Goal: Use online tool/utility: Utilize a website feature to perform a specific function

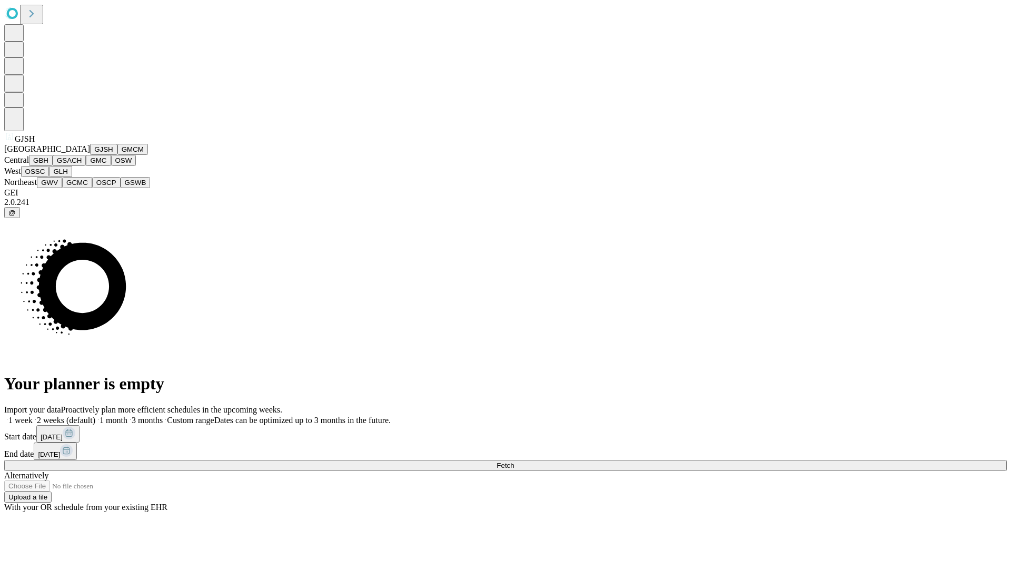
click at [90, 155] on button "GJSH" at bounding box center [103, 149] width 27 height 11
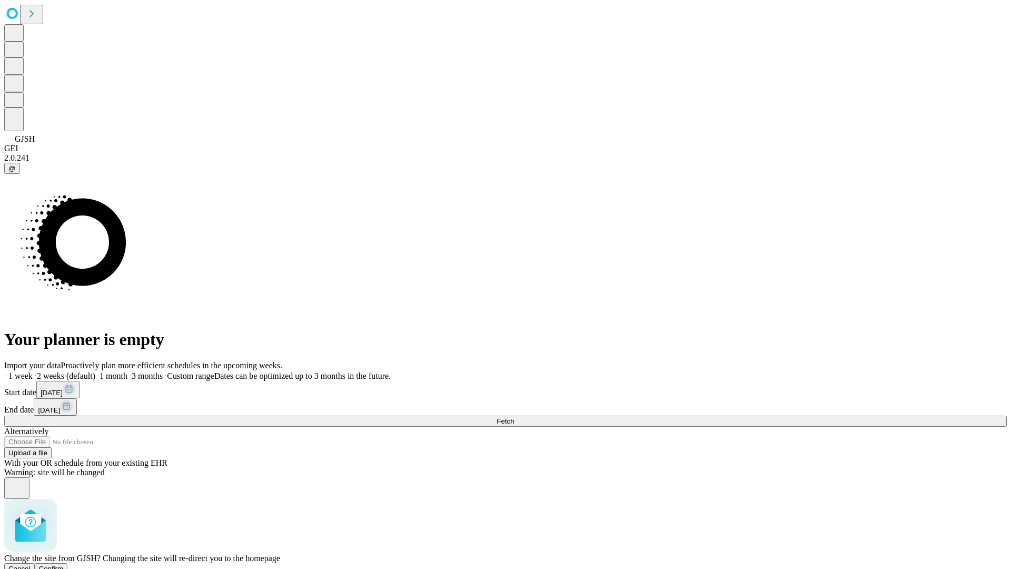
click at [64, 564] on span "Confirm" at bounding box center [51, 568] width 25 height 8
click at [95, 371] on label "2 weeks (default)" at bounding box center [64, 375] width 63 height 9
click at [514, 417] on span "Fetch" at bounding box center [504, 421] width 17 height 8
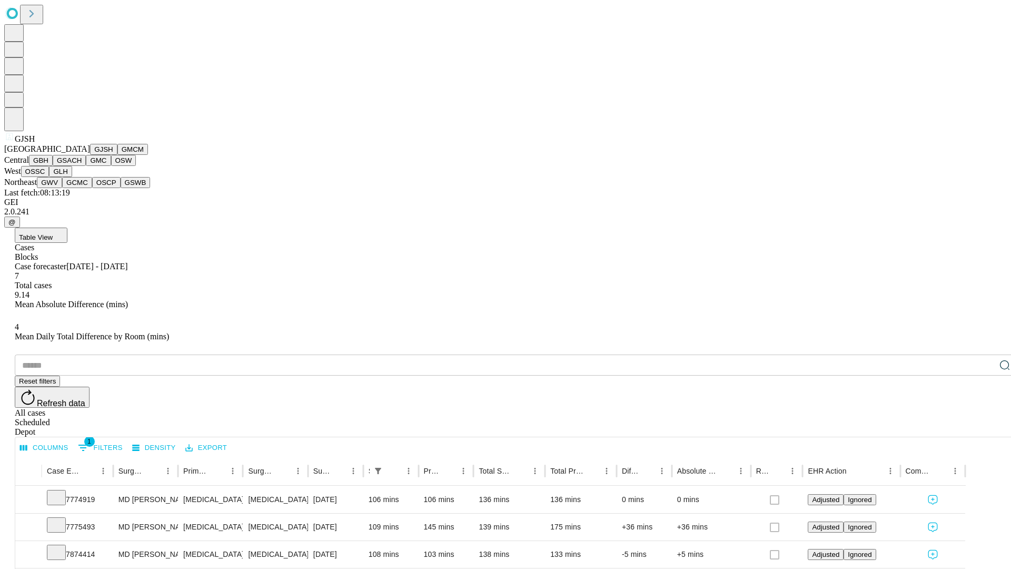
click at [117, 155] on button "GMCM" at bounding box center [132, 149] width 31 height 11
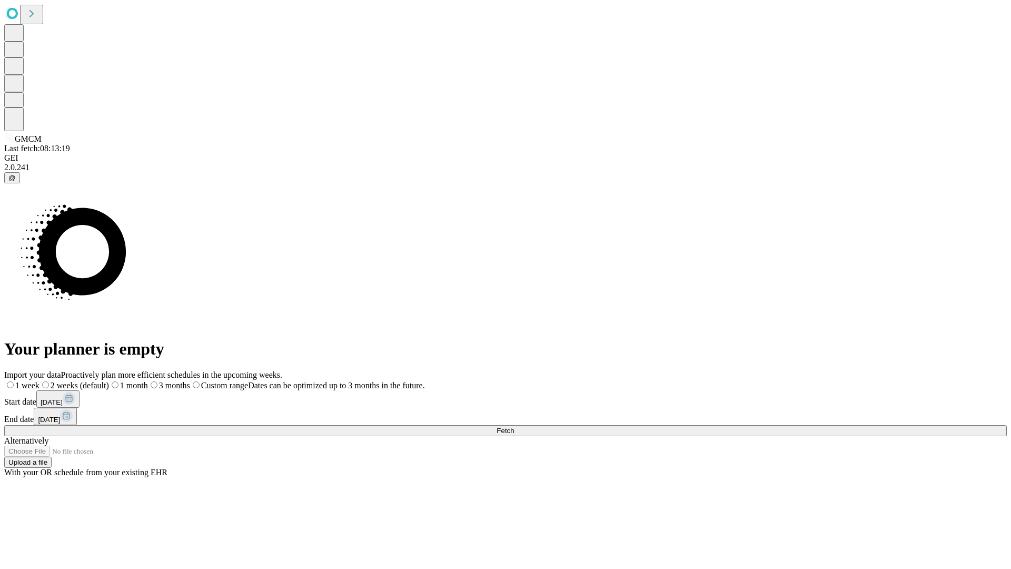
click at [109, 381] on label "2 weeks (default)" at bounding box center [73, 385] width 69 height 9
click at [514, 426] on span "Fetch" at bounding box center [504, 430] width 17 height 8
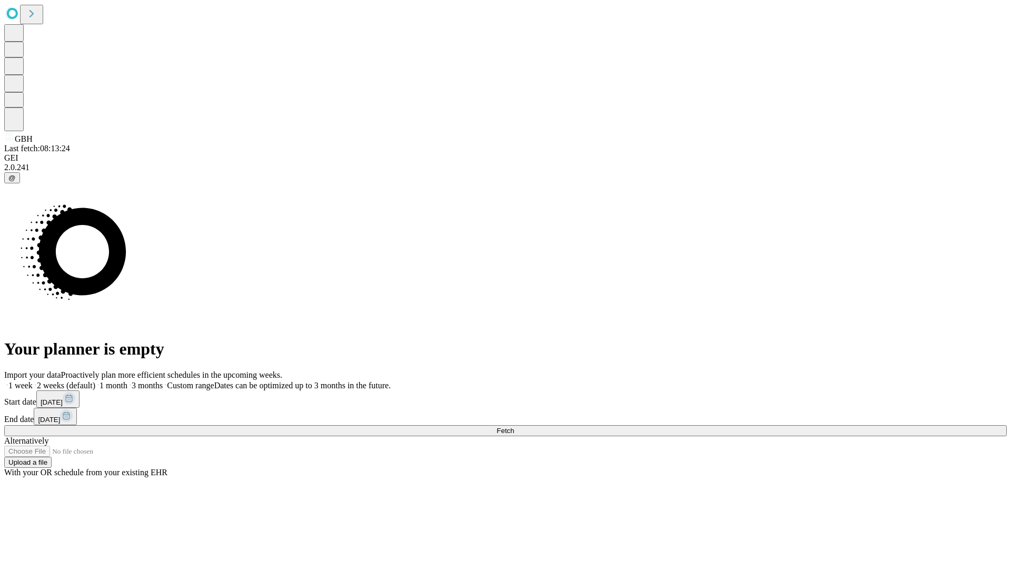
click at [95, 381] on label "2 weeks (default)" at bounding box center [64, 385] width 63 height 9
click at [514, 426] on span "Fetch" at bounding box center [504, 430] width 17 height 8
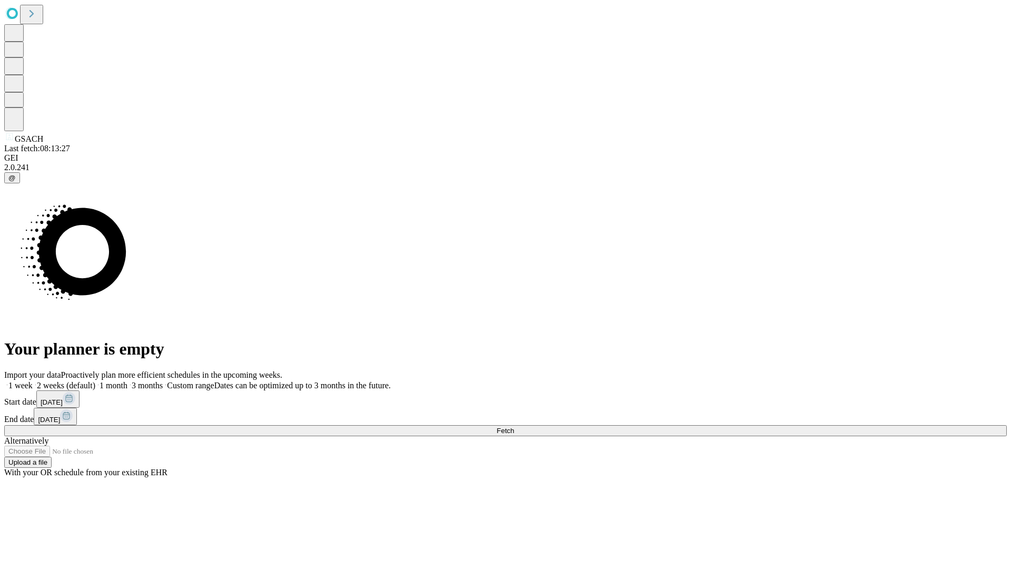
click at [95, 381] on label "2 weeks (default)" at bounding box center [64, 385] width 63 height 9
click at [514, 426] on span "Fetch" at bounding box center [504, 430] width 17 height 8
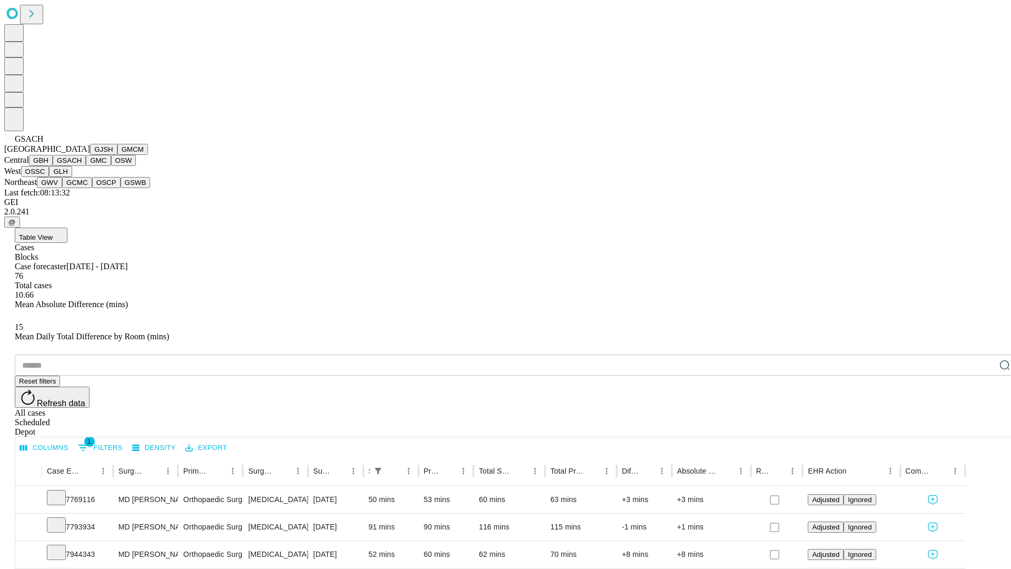
click at [86, 166] on button "GMC" at bounding box center [98, 160] width 25 height 11
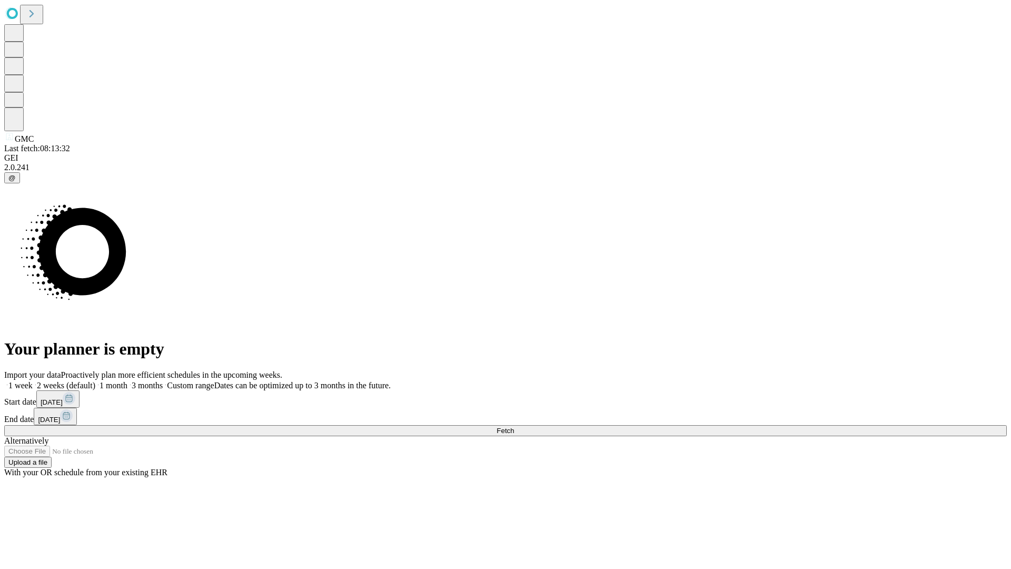
click at [95, 381] on label "2 weeks (default)" at bounding box center [64, 385] width 63 height 9
click at [514, 426] on span "Fetch" at bounding box center [504, 430] width 17 height 8
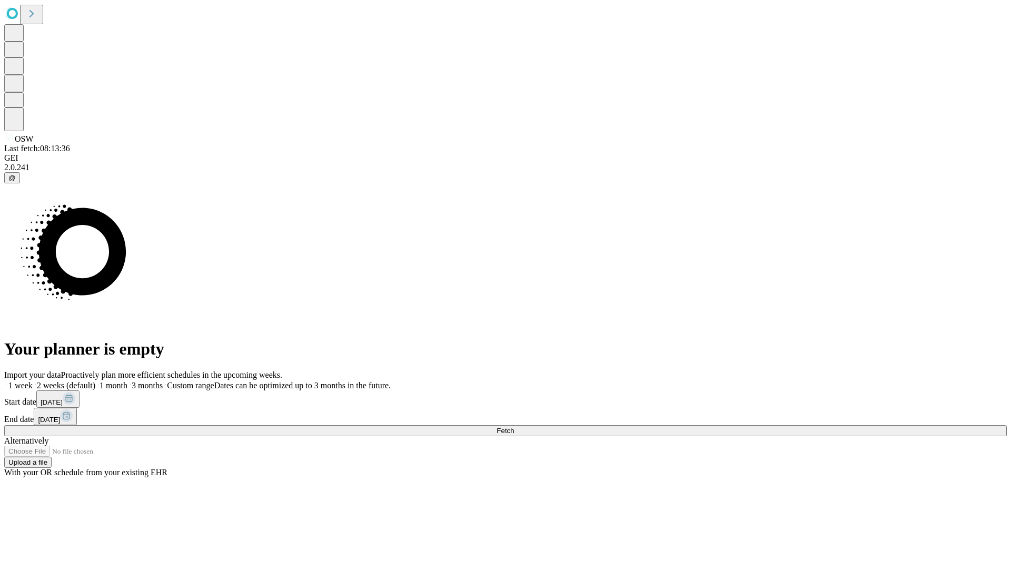
click at [514, 426] on span "Fetch" at bounding box center [504, 430] width 17 height 8
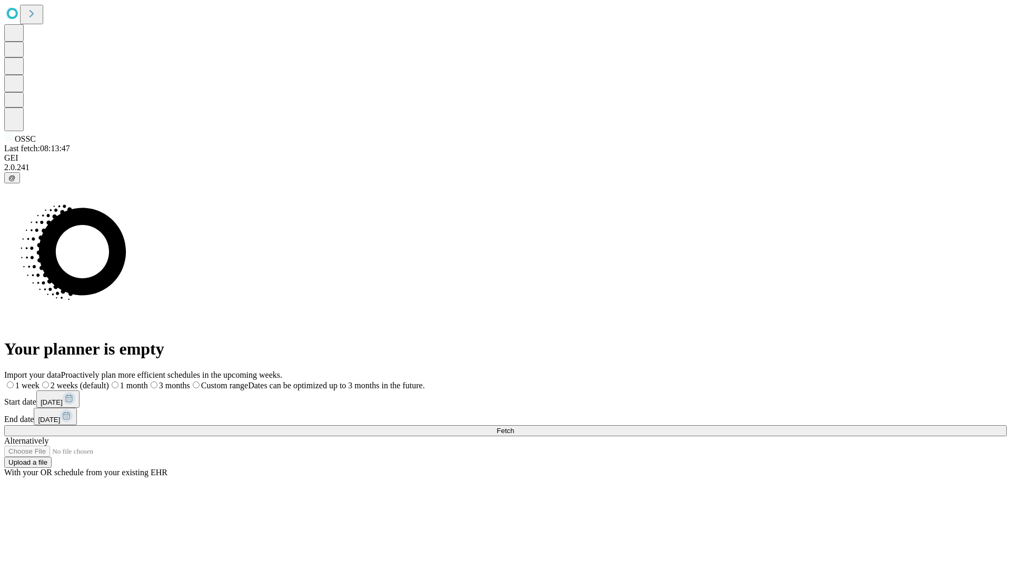
click at [514, 426] on span "Fetch" at bounding box center [504, 430] width 17 height 8
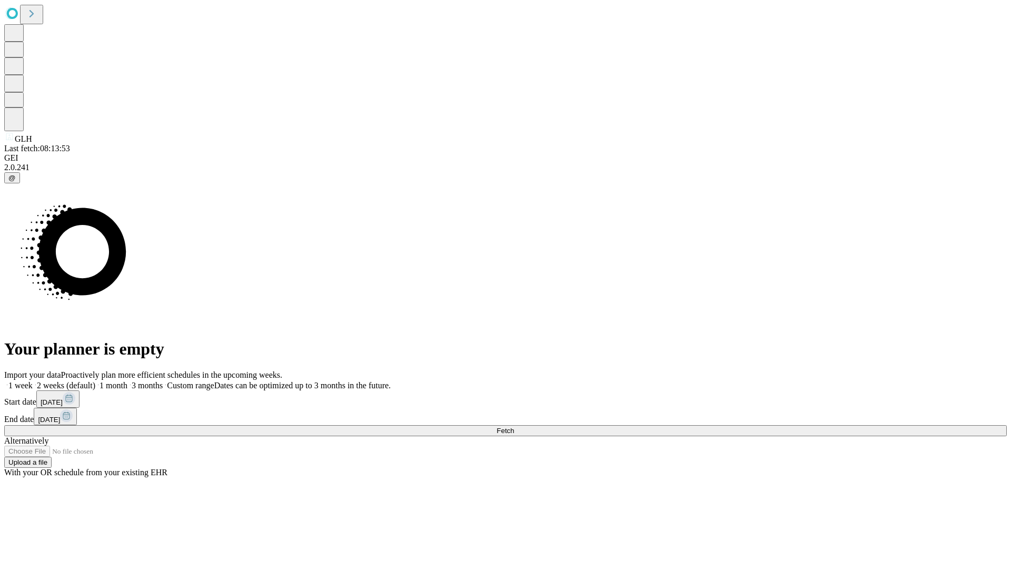
click at [514, 426] on span "Fetch" at bounding box center [504, 430] width 17 height 8
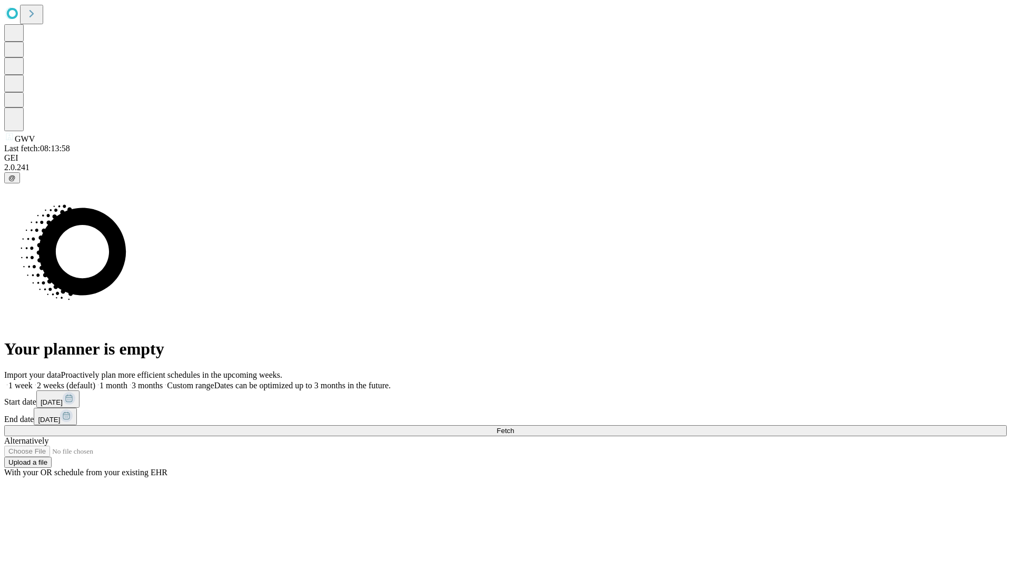
click at [95, 381] on label "2 weeks (default)" at bounding box center [64, 385] width 63 height 9
click at [514, 426] on span "Fetch" at bounding box center [504, 430] width 17 height 8
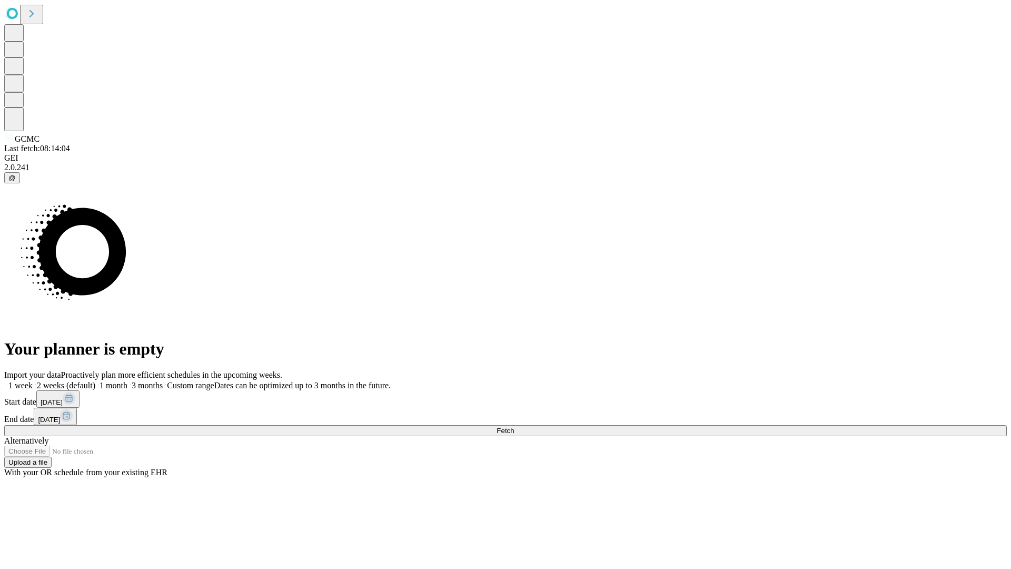
click at [95, 381] on label "2 weeks (default)" at bounding box center [64, 385] width 63 height 9
click at [514, 426] on span "Fetch" at bounding box center [504, 430] width 17 height 8
